Goal: Submit feedback/report problem

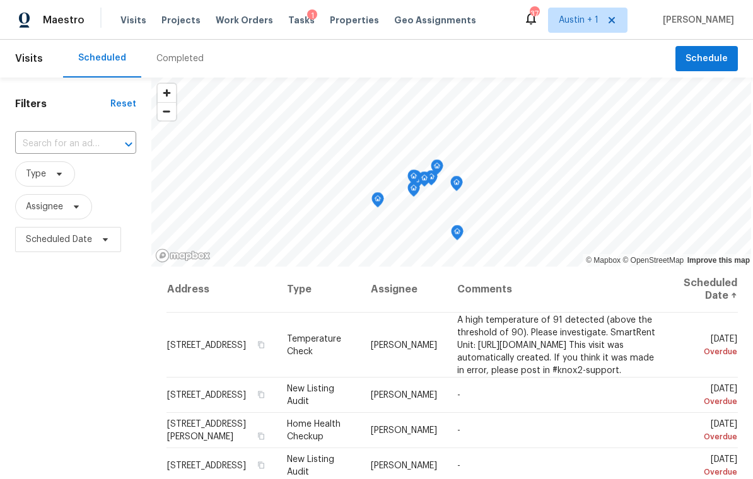
click at [172, 22] on span "Projects" at bounding box center [180, 20] width 39 height 13
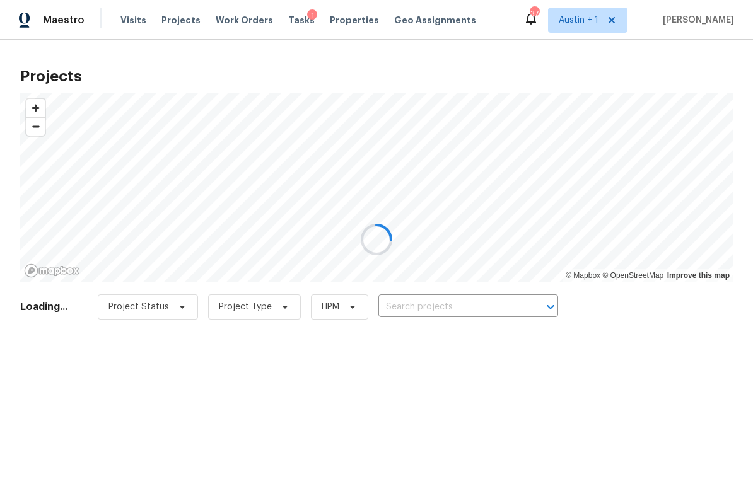
click at [433, 307] on div at bounding box center [376, 239] width 753 height 479
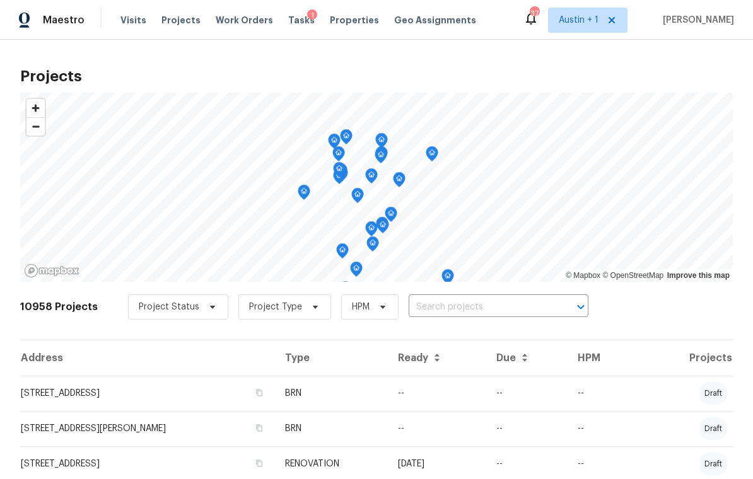
click at [478, 303] on input "text" at bounding box center [481, 308] width 144 height 20
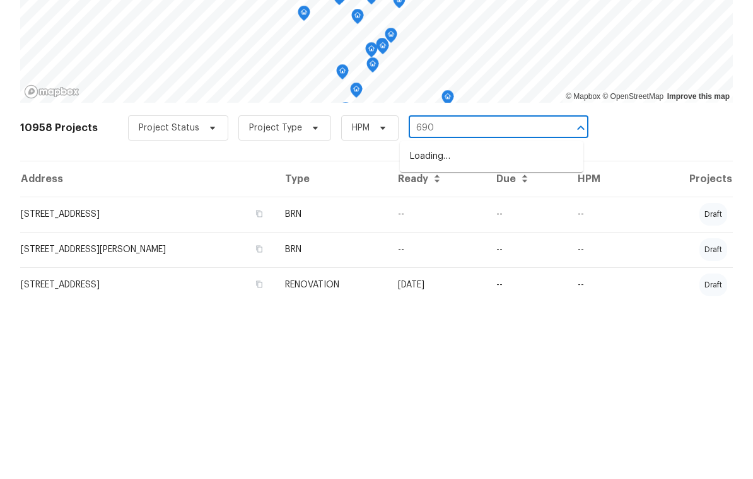
type input "6900"
click at [517, 325] on li "6900 Vallecito Dr, Austin, TX 78759" at bounding box center [492, 335] width 184 height 21
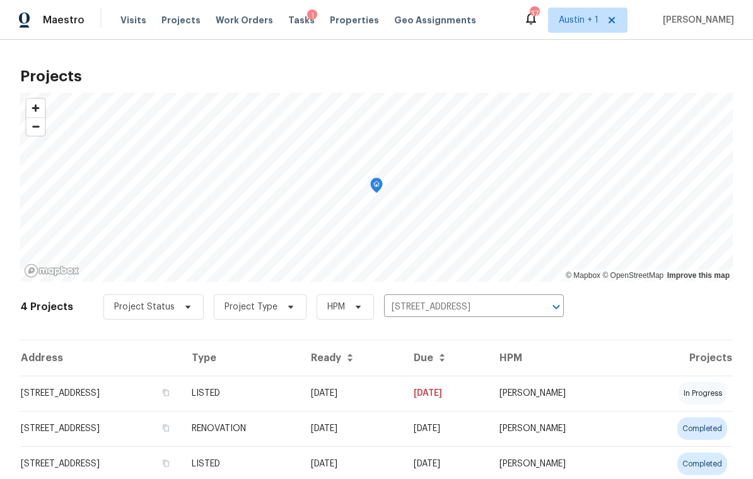
click at [122, 392] on td "6900 Vallecito Dr, Austin, TX 78759" at bounding box center [100, 393] width 161 height 35
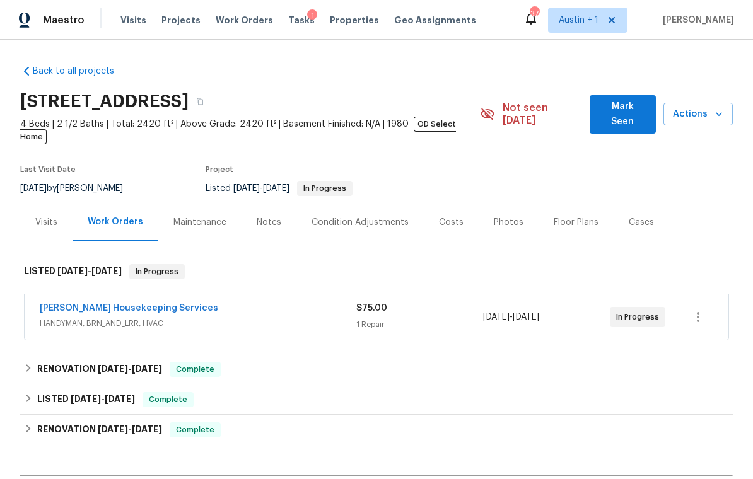
click at [525, 103] on span "Mark Seen" at bounding box center [623, 114] width 46 height 31
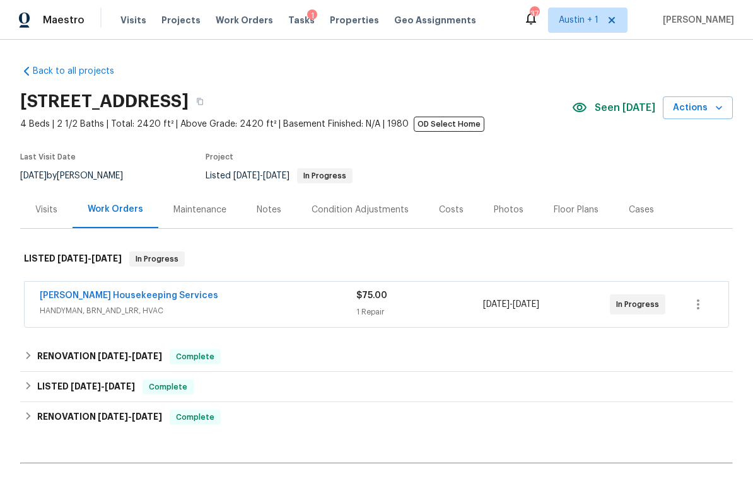
click at [525, 110] on icon "button" at bounding box center [719, 108] width 6 height 4
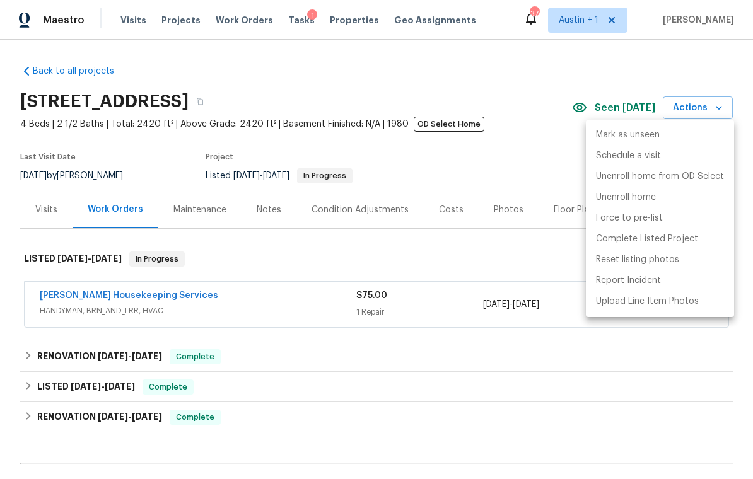
click at [525, 160] on div at bounding box center [376, 239] width 753 height 479
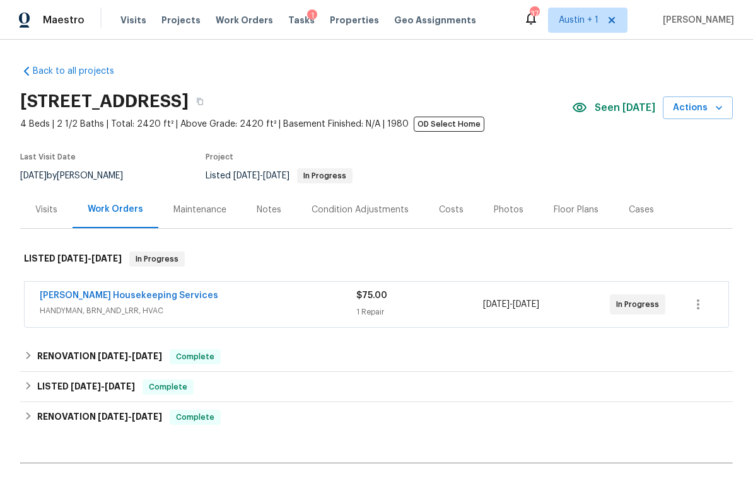
click at [142, 298] on link "Arelis Housekeeping Services" at bounding box center [129, 295] width 179 height 9
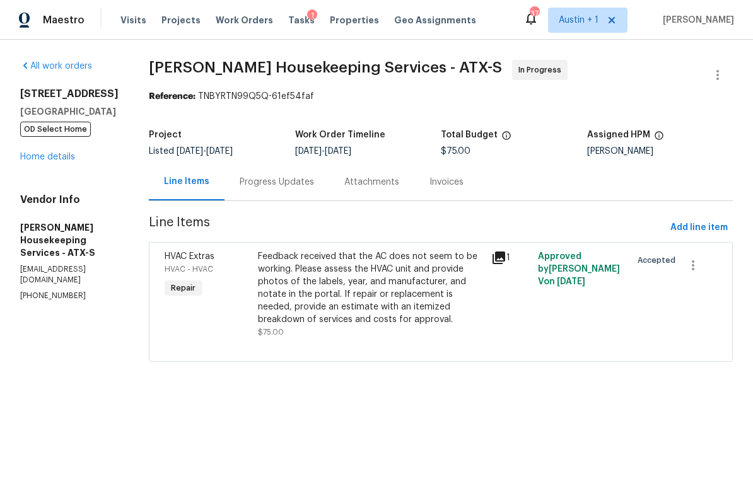
click at [64, 158] on link "Home details" at bounding box center [47, 157] width 55 height 9
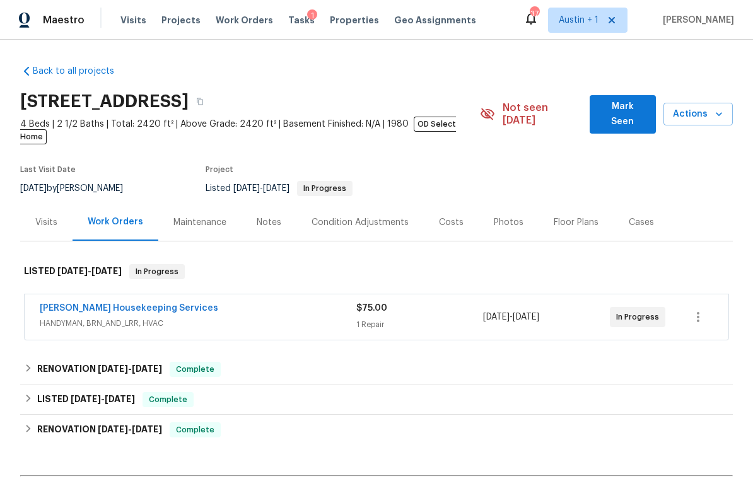
click at [525, 102] on span "Mark Seen" at bounding box center [623, 114] width 46 height 31
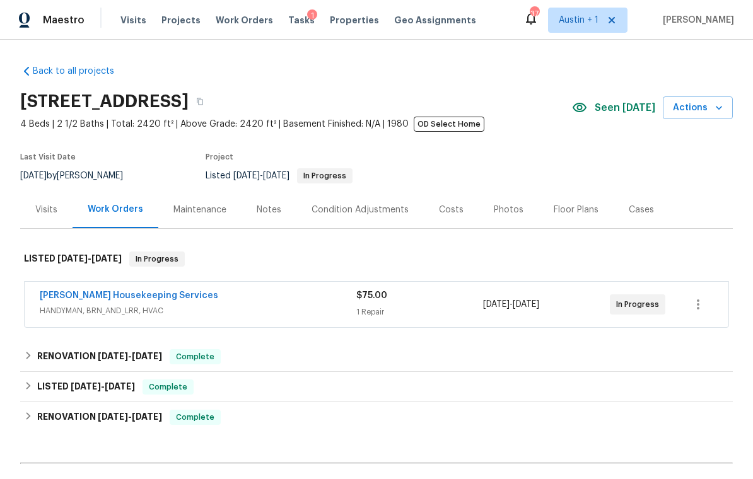
click at [525, 107] on icon "button" at bounding box center [719, 108] width 13 height 13
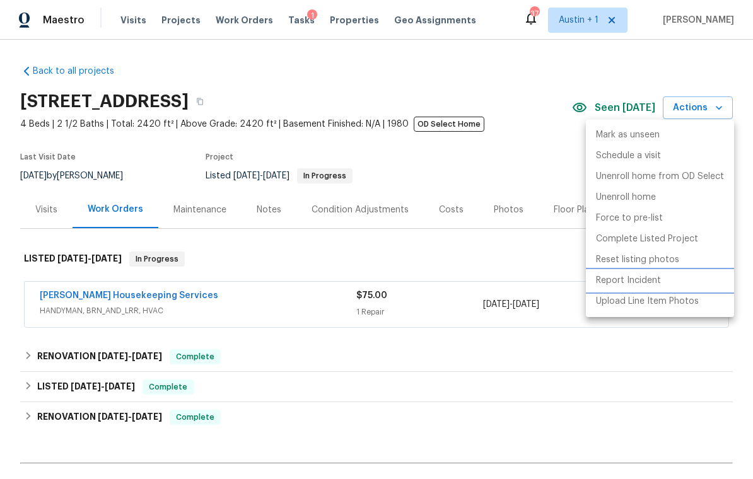
click at [525, 281] on p "Report Incident" at bounding box center [628, 280] width 65 height 13
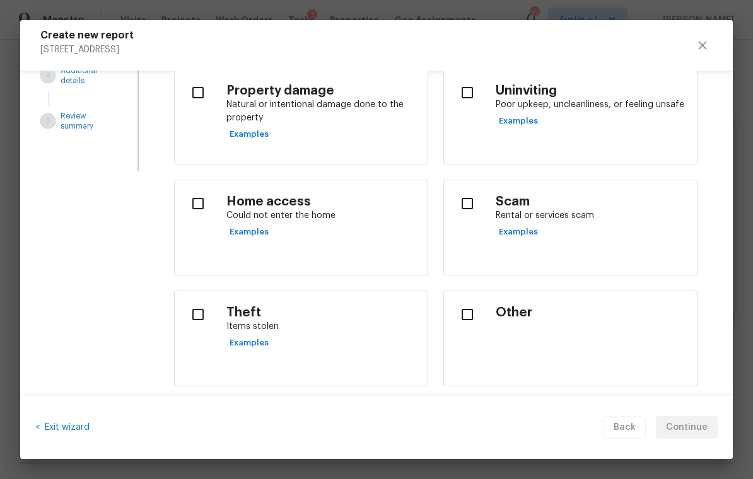
scroll to position [201, 0]
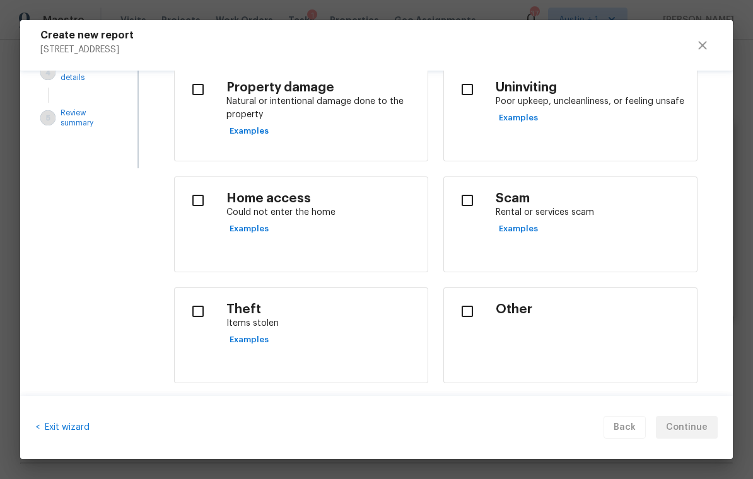
click at [525, 211] on p "Rental or services scam" at bounding box center [591, 212] width 191 height 13
checkbox input "true"
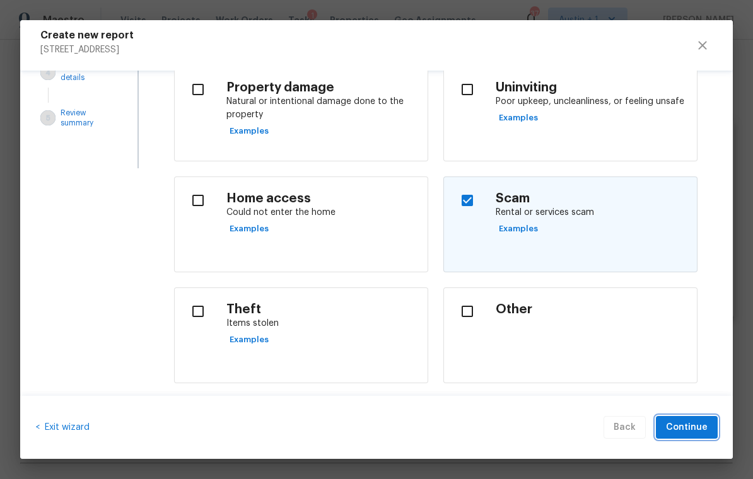
click at [525, 421] on span "Continue" at bounding box center [687, 428] width 42 height 16
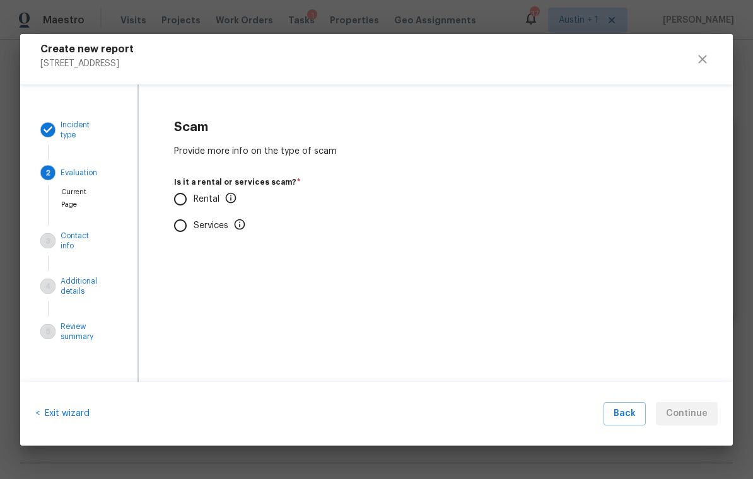
click at [179, 200] on input "Rental" at bounding box center [180, 199] width 26 height 26
radio input "true"
click at [182, 270] on input "No" at bounding box center [180, 274] width 26 height 26
radio input "true"
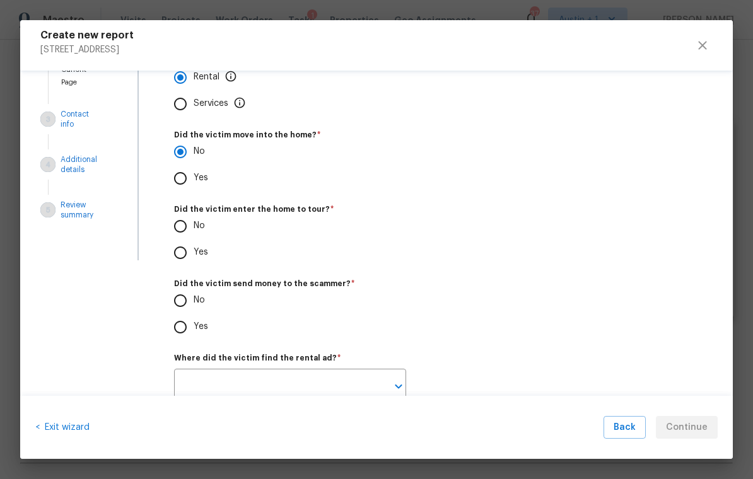
scroll to position [114, 0]
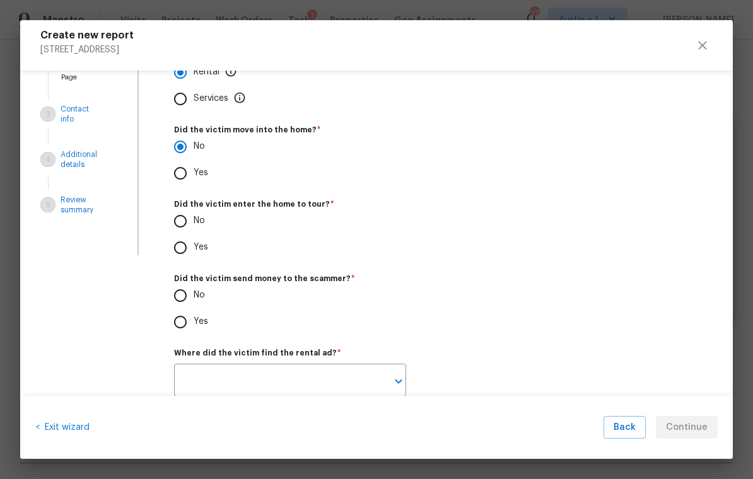
click at [184, 221] on input "No" at bounding box center [180, 221] width 26 height 26
radio input "true"
click at [186, 247] on input "Yes" at bounding box center [180, 248] width 26 height 26
radio input "true"
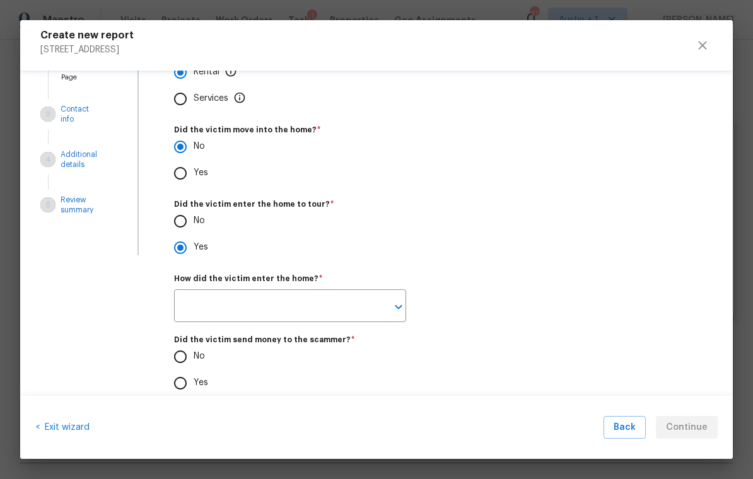
click at [179, 225] on input "No" at bounding box center [180, 221] width 26 height 26
radio input "true"
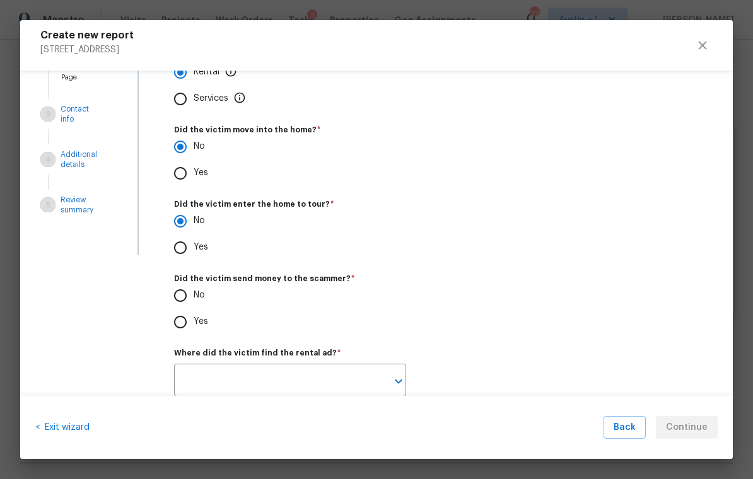
click at [182, 243] on input "Yes" at bounding box center [180, 248] width 26 height 26
radio input "true"
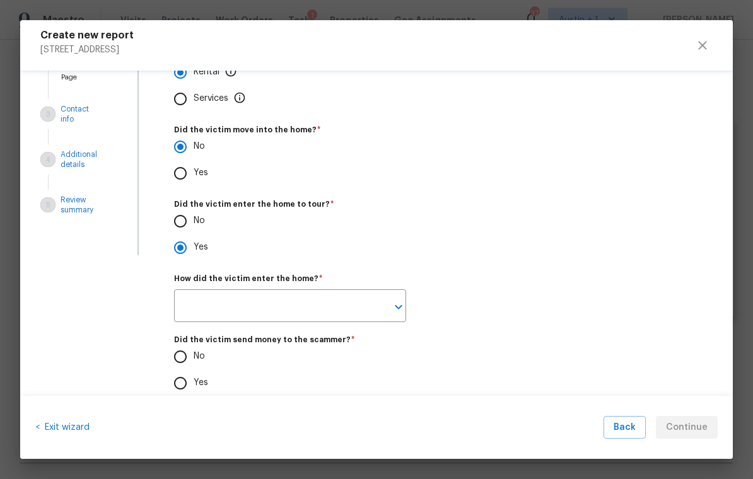
click at [254, 303] on input "text" at bounding box center [272, 308] width 197 height 30
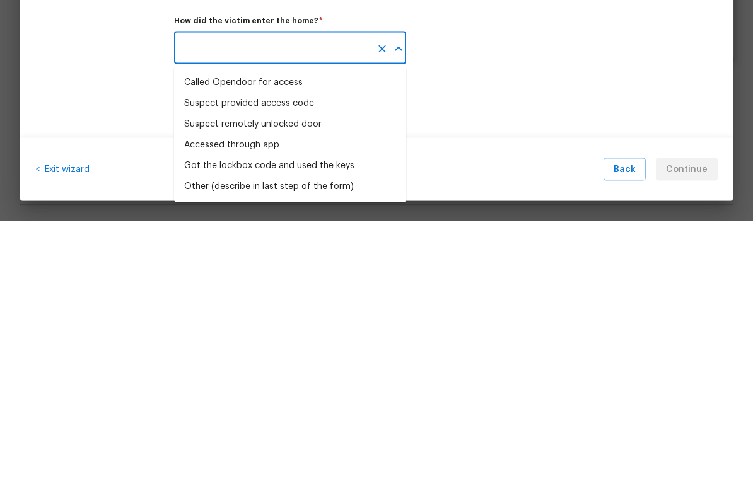
scroll to position [20, 0]
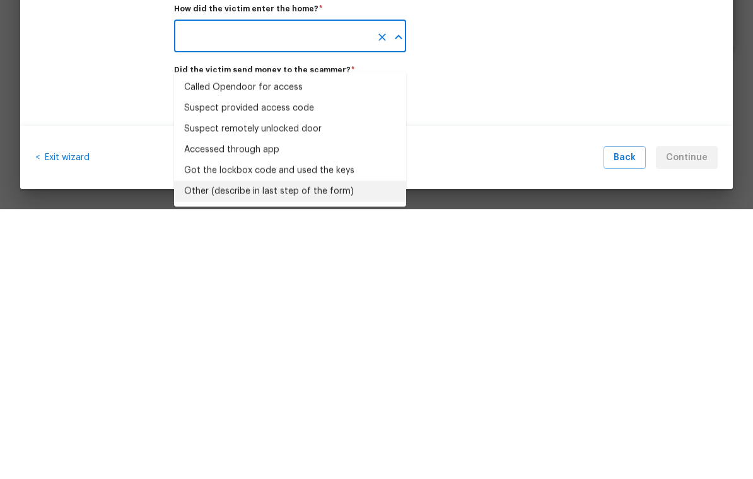
click at [329, 455] on div "Other (describe in last step of the form)" at bounding box center [269, 461] width 170 height 13
type input "Other (describe in last step of the form)"
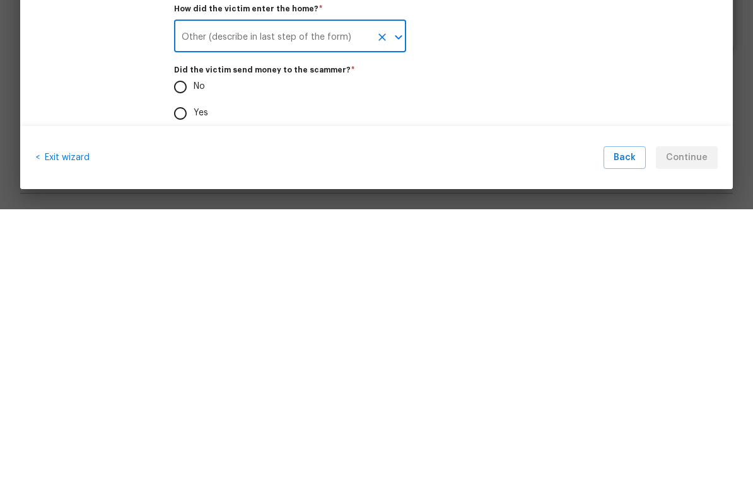
click at [184, 344] on input "No" at bounding box center [180, 357] width 26 height 26
radio input "true"
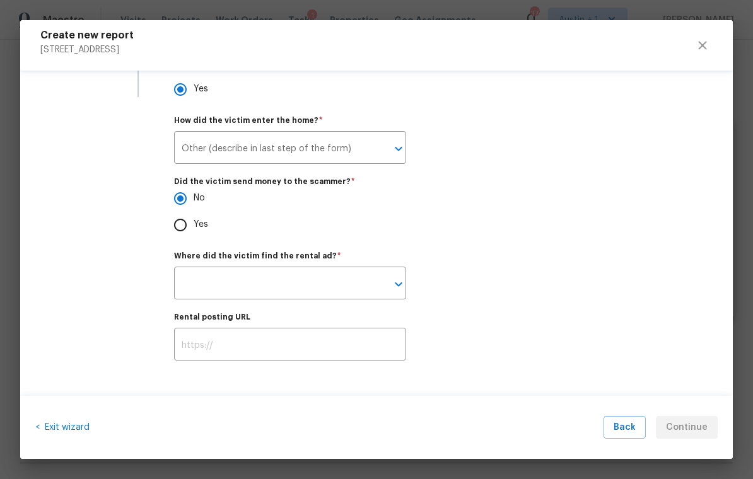
scroll to position [275, 0]
click at [302, 283] on input "text" at bounding box center [272, 285] width 197 height 30
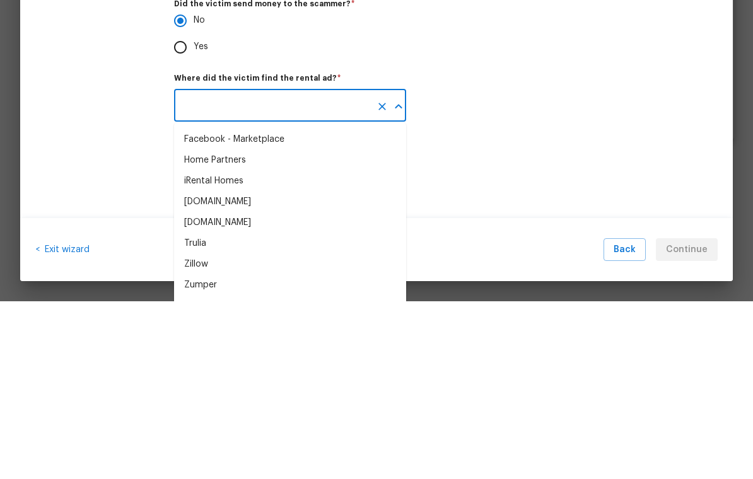
scroll to position [61, 0]
click at [272, 312] on div "Facebook - Marketplace" at bounding box center [234, 318] width 100 height 13
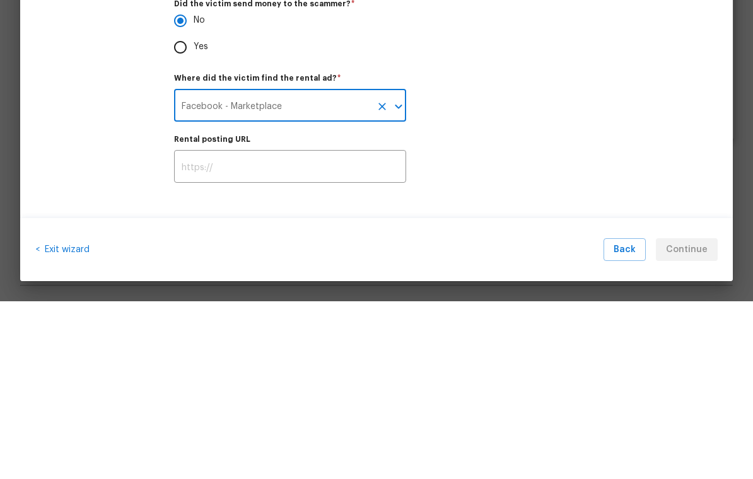
type input "Facebook - Marketplace"
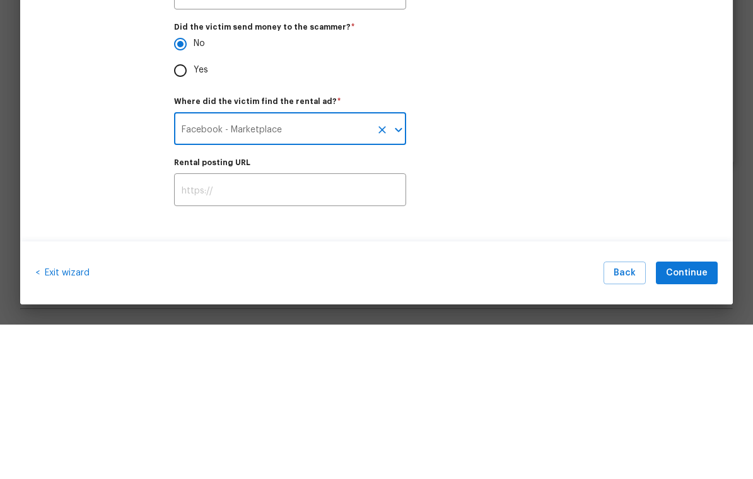
click at [349, 331] on input "text" at bounding box center [290, 346] width 232 height 30
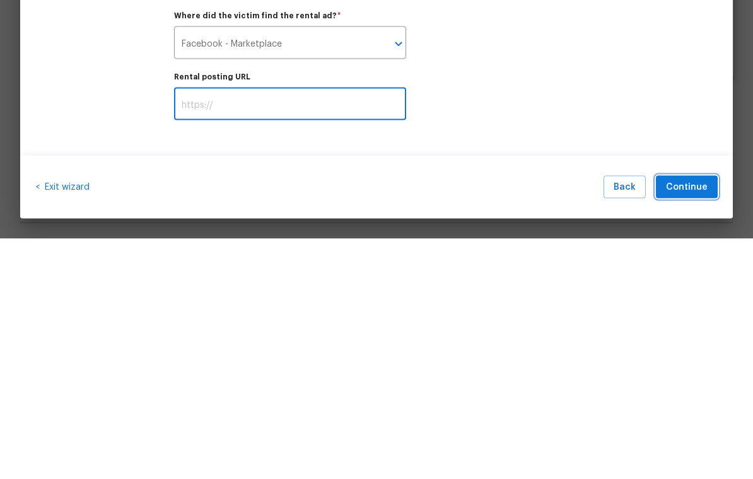
click at [525, 420] on span "Continue" at bounding box center [687, 428] width 42 height 16
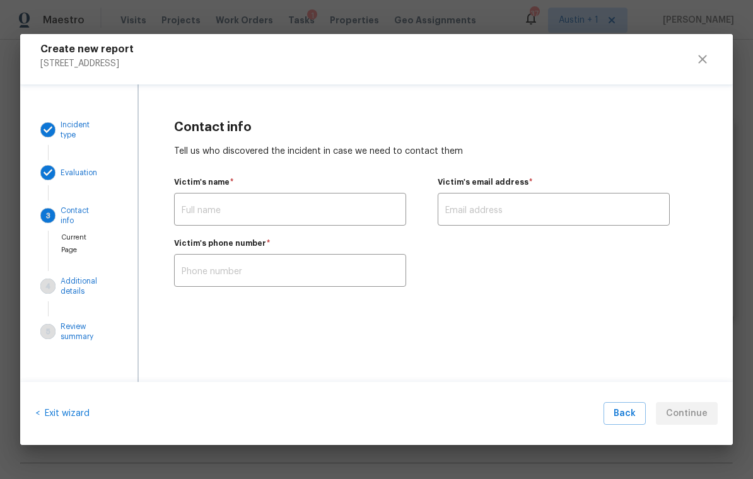
scroll to position [0, 0]
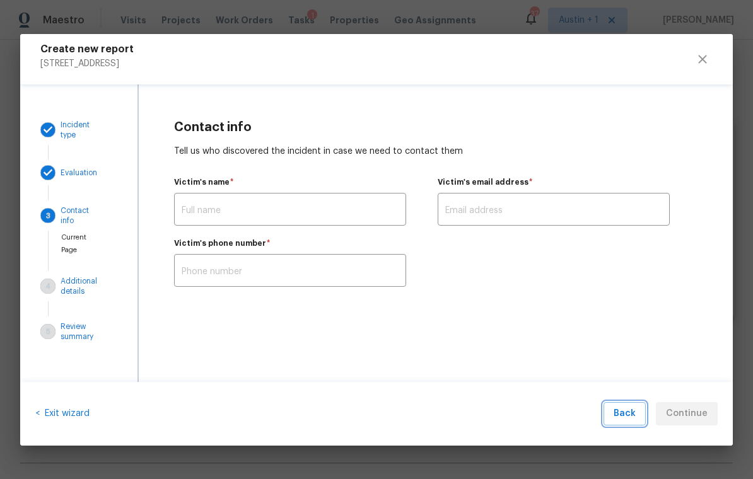
click at [525, 416] on span "Back" at bounding box center [625, 414] width 22 height 16
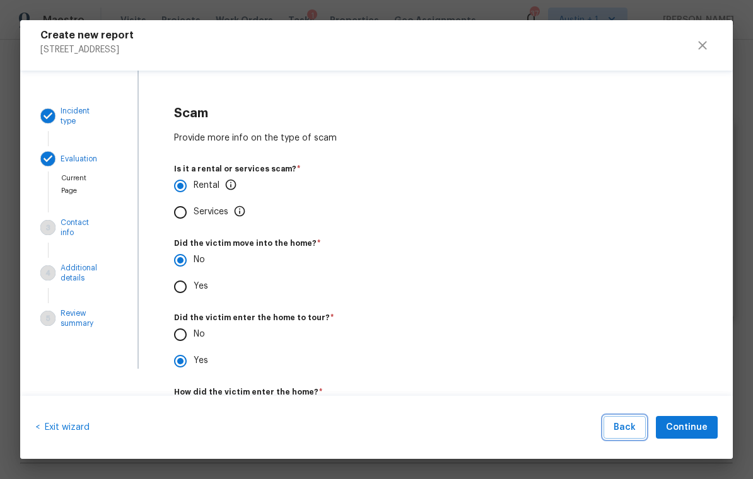
click at [525, 429] on span "Back" at bounding box center [625, 428] width 22 height 16
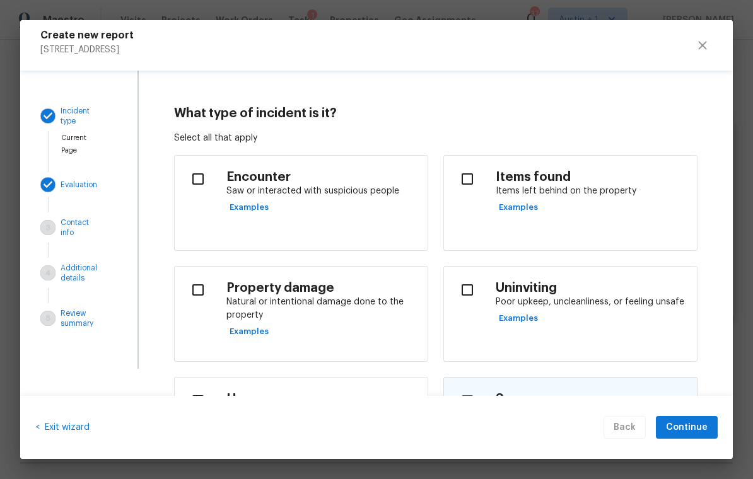
click at [525, 430] on div "Back Continue" at bounding box center [661, 427] width 114 height 23
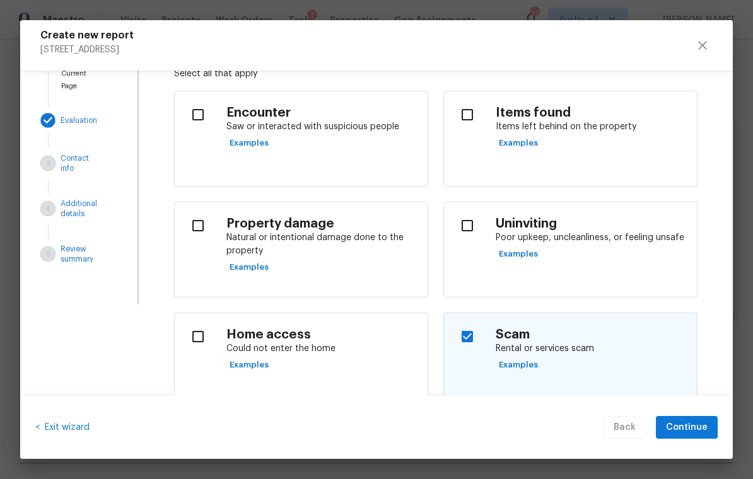
scroll to position [65, 0]
click at [351, 127] on p "Saw or interacted with suspicious people" at bounding box center [321, 126] width 191 height 13
checkbox input "true"
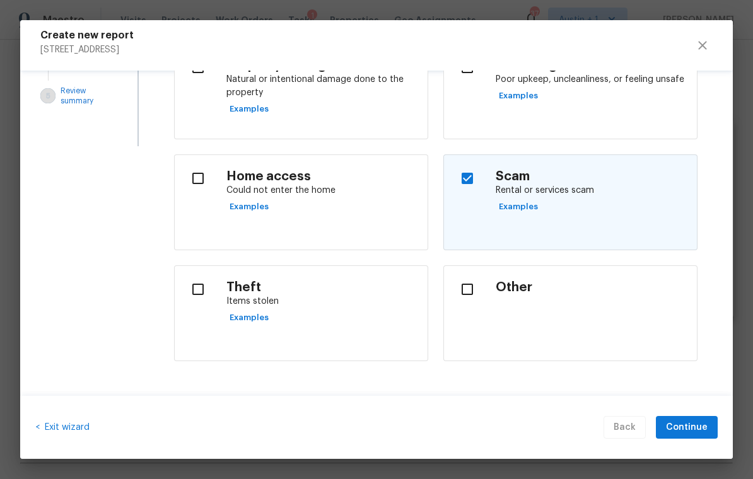
scroll to position [223, 0]
